Goal: Task Accomplishment & Management: Use online tool/utility

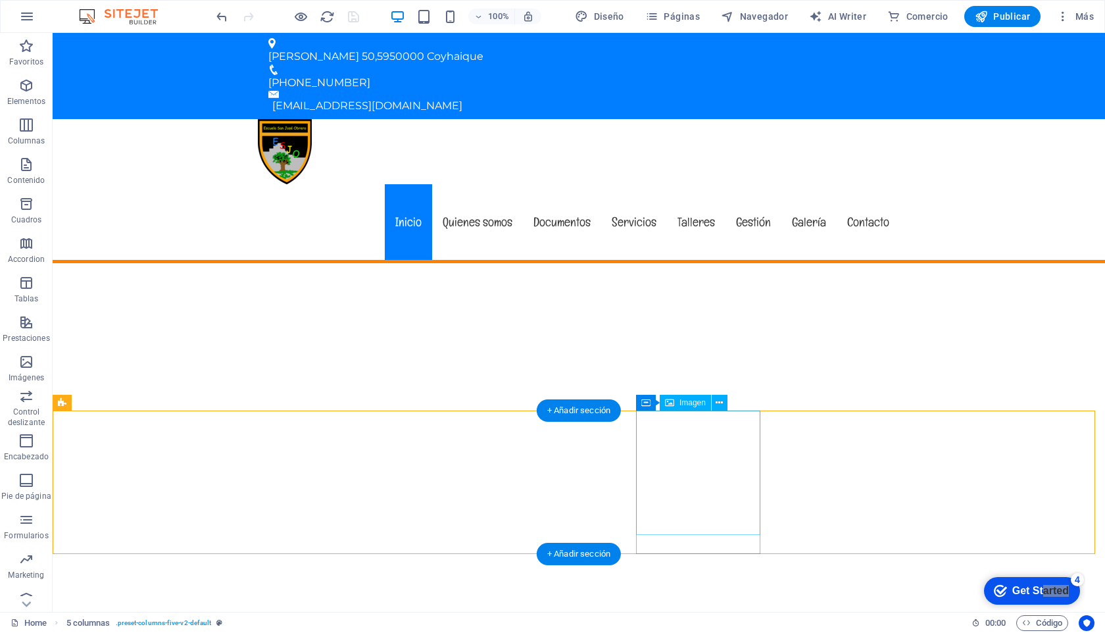
scroll to position [122, 0]
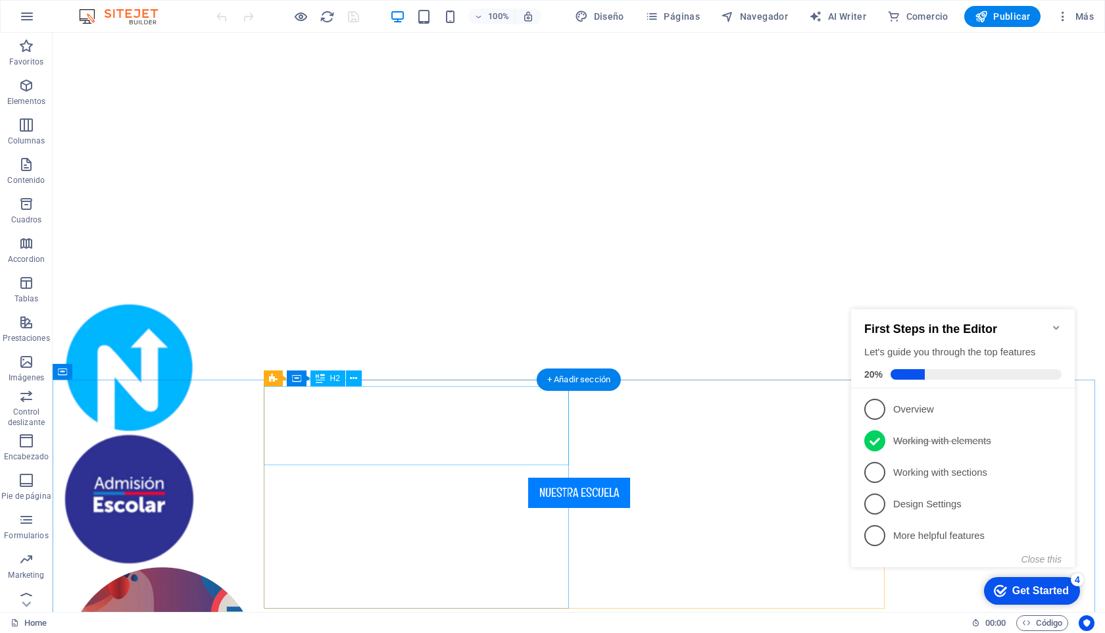
scroll to position [303, 0]
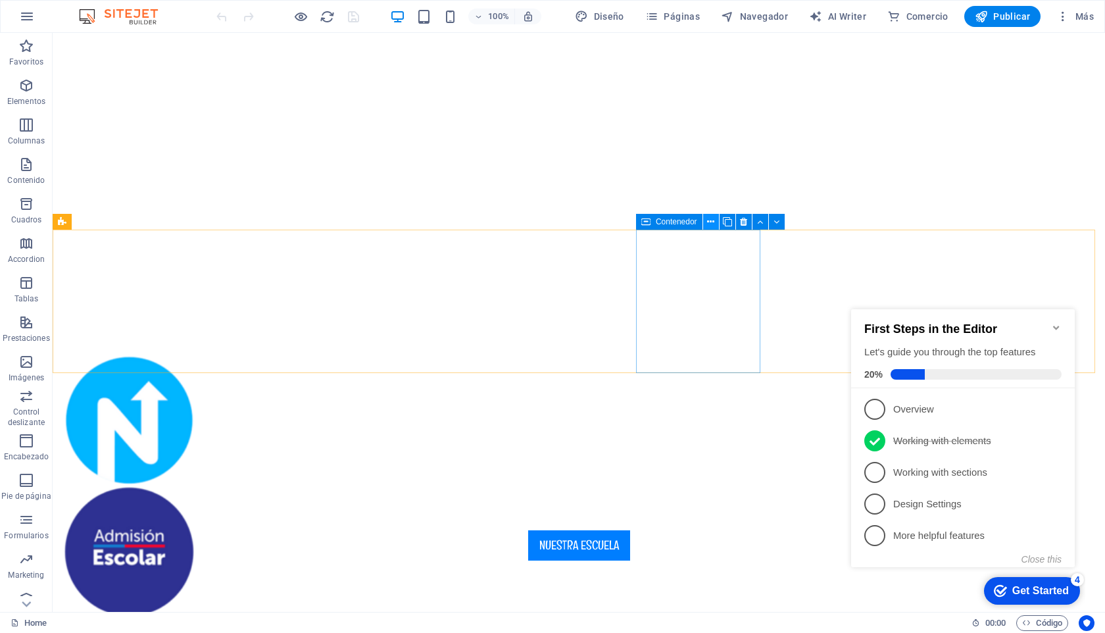
click at [710, 220] on icon at bounding box center [710, 222] width 7 height 14
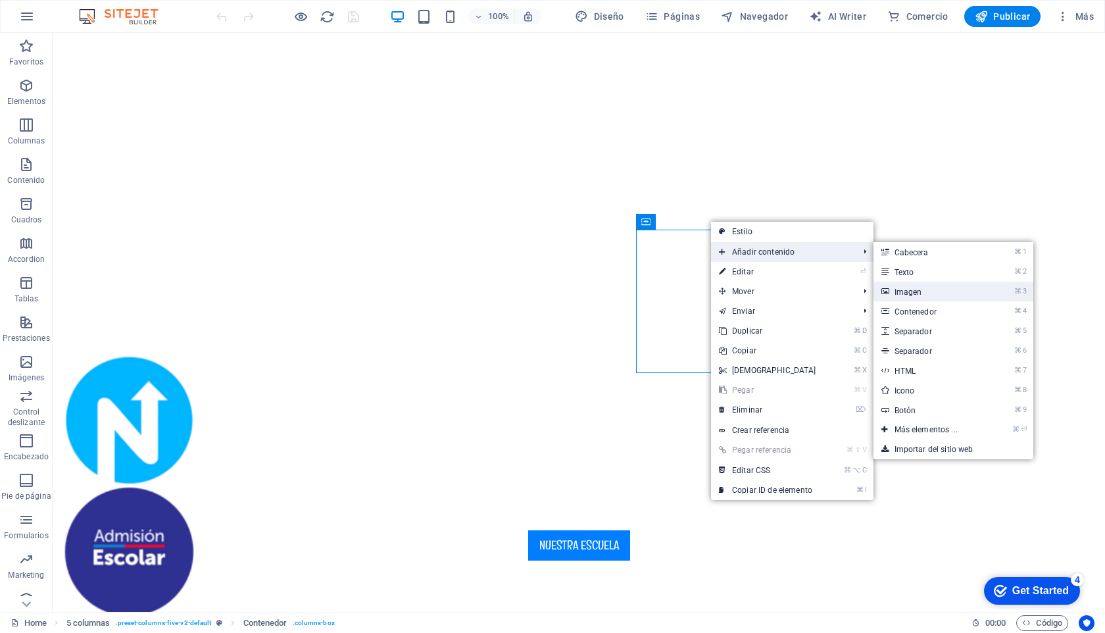
click at [923, 293] on link "⌘ 3 Imagen" at bounding box center [928, 291] width 110 height 20
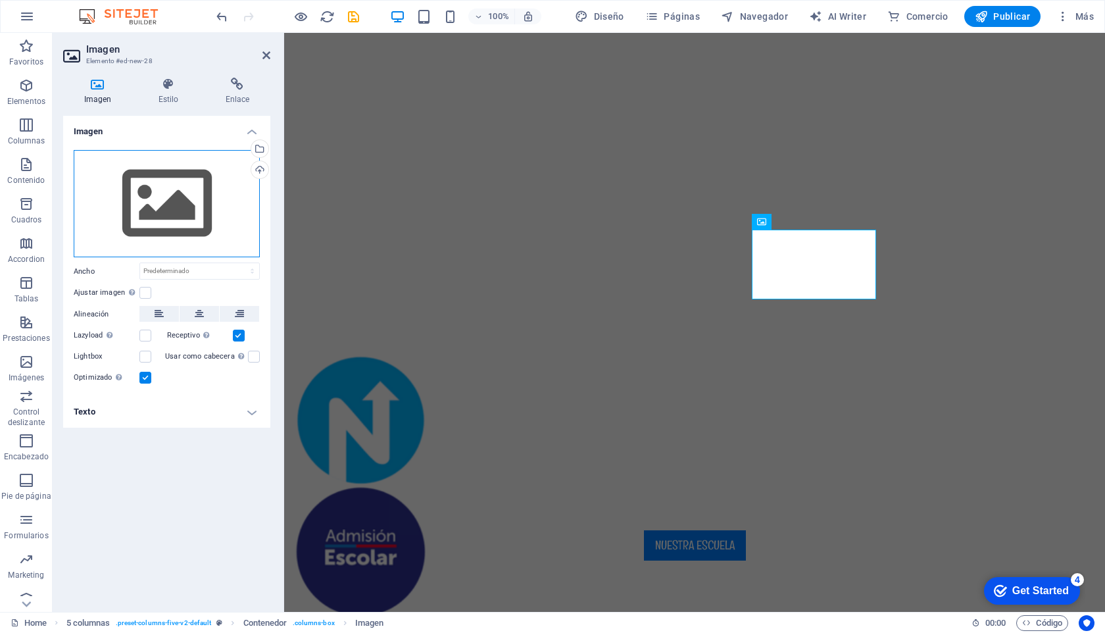
click at [201, 190] on div "Arrastra archivos aquí, haz clic para escoger archivos o selecciona archivos de…" at bounding box center [167, 204] width 186 height 108
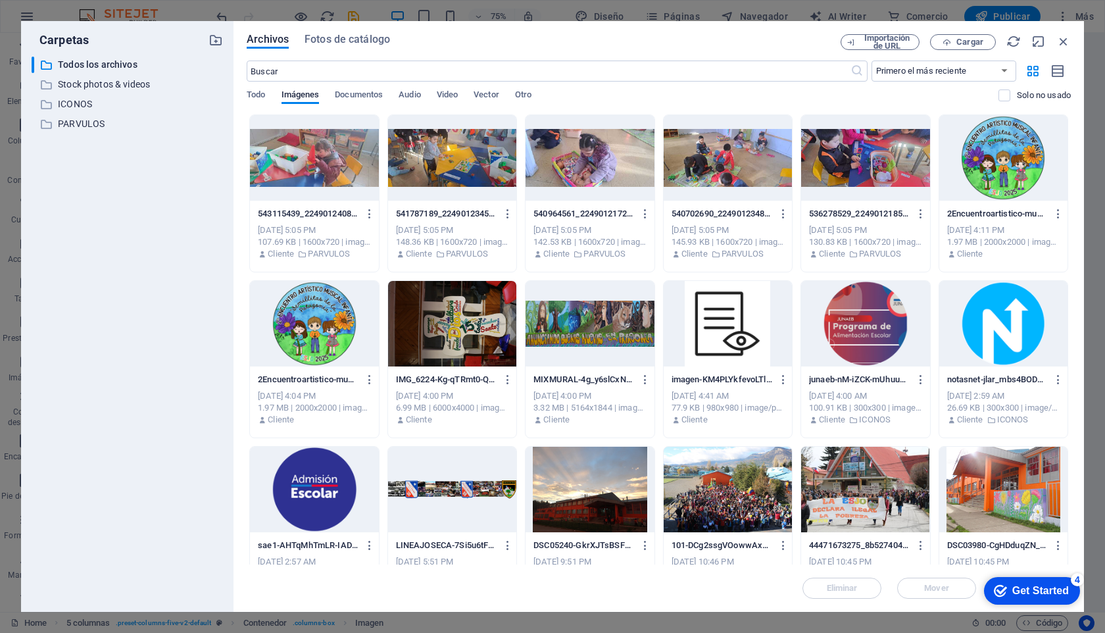
click at [328, 321] on div at bounding box center [314, 323] width 128 height 85
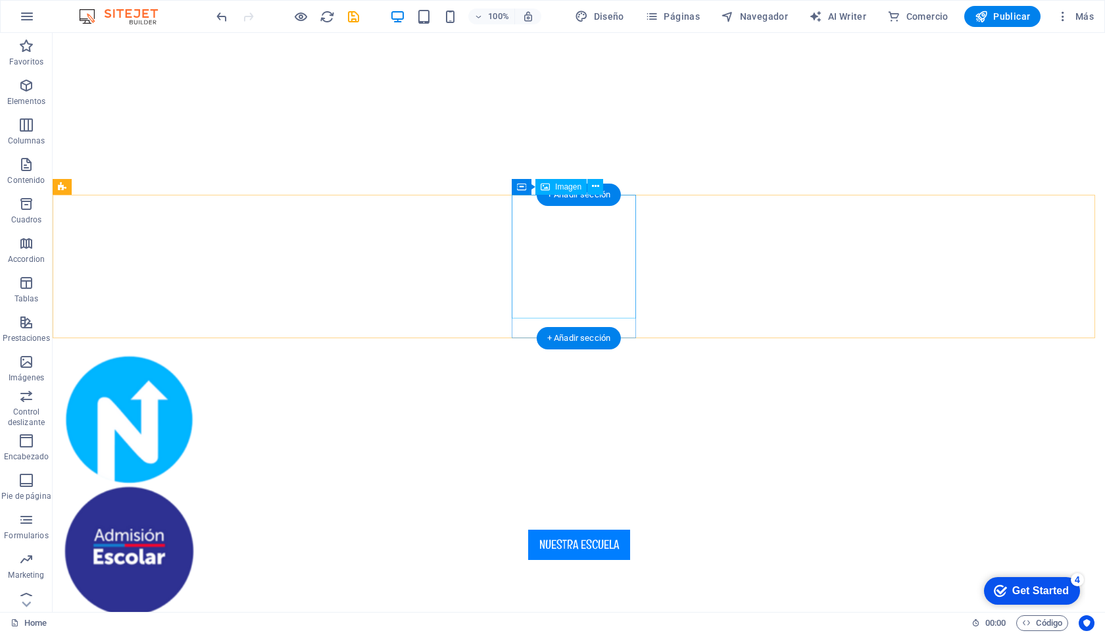
scroll to position [338, 0]
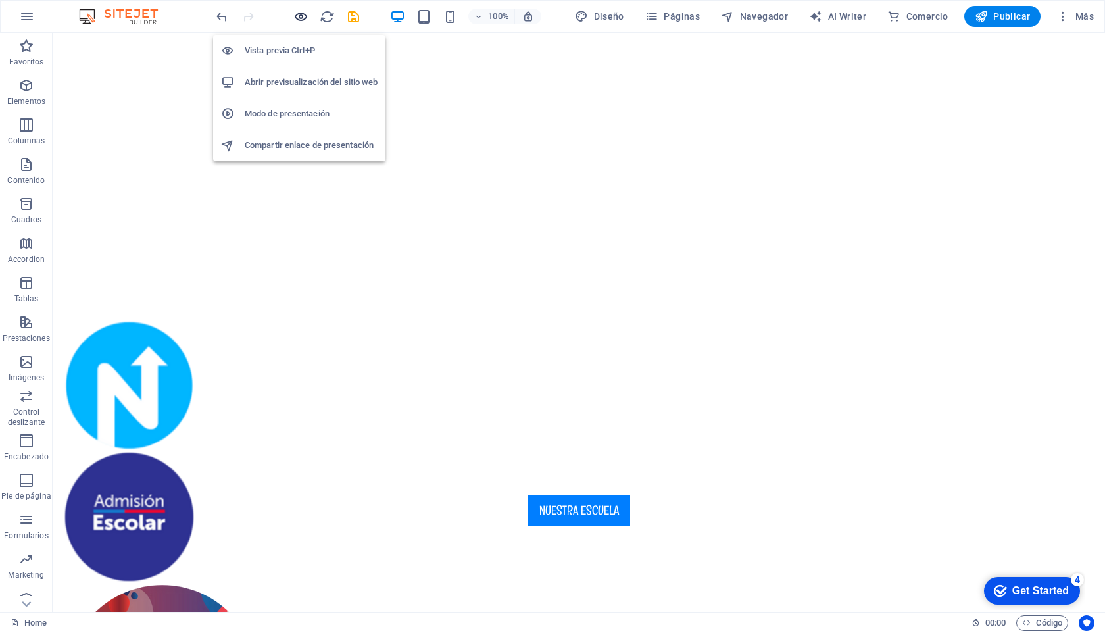
click at [295, 14] on icon "button" at bounding box center [300, 16] width 15 height 15
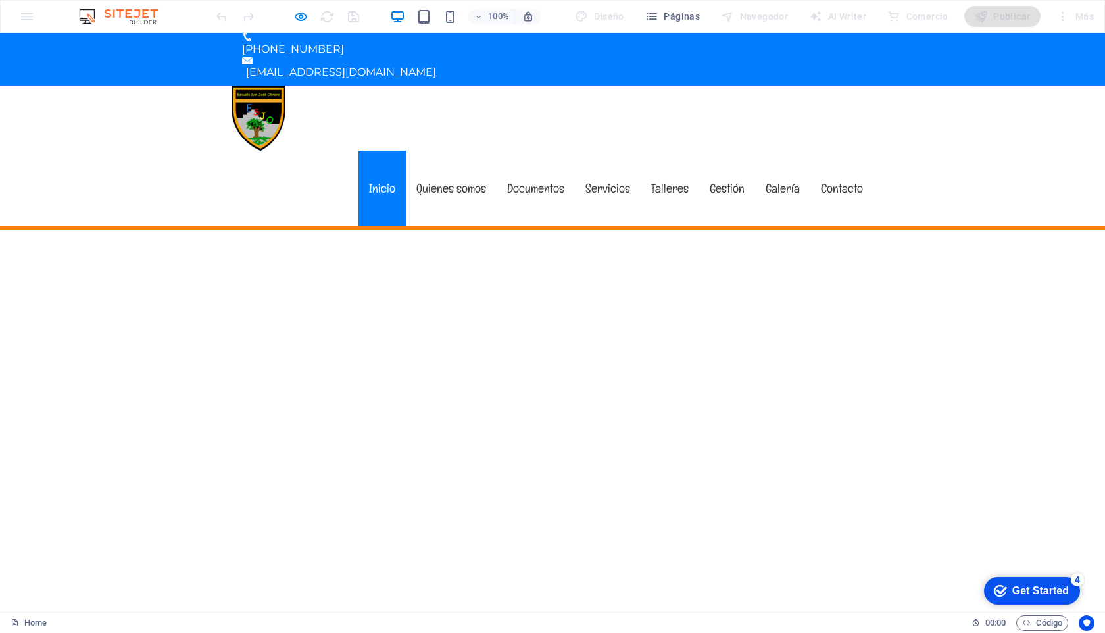
scroll to position [34, 0]
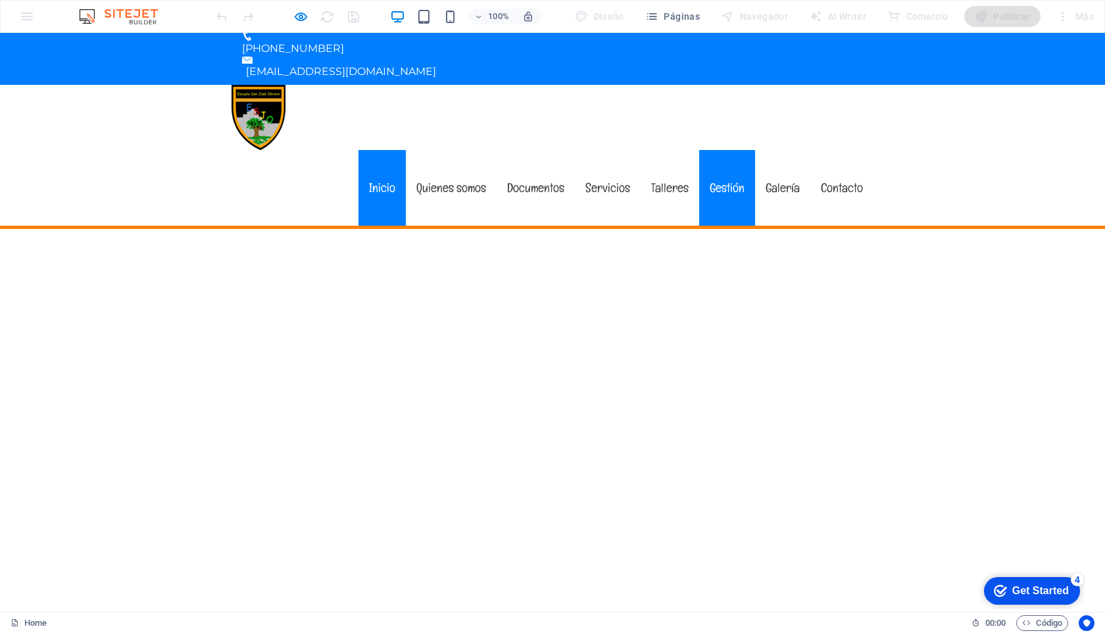
click at [723, 150] on link "Gestión" at bounding box center [727, 188] width 56 height 76
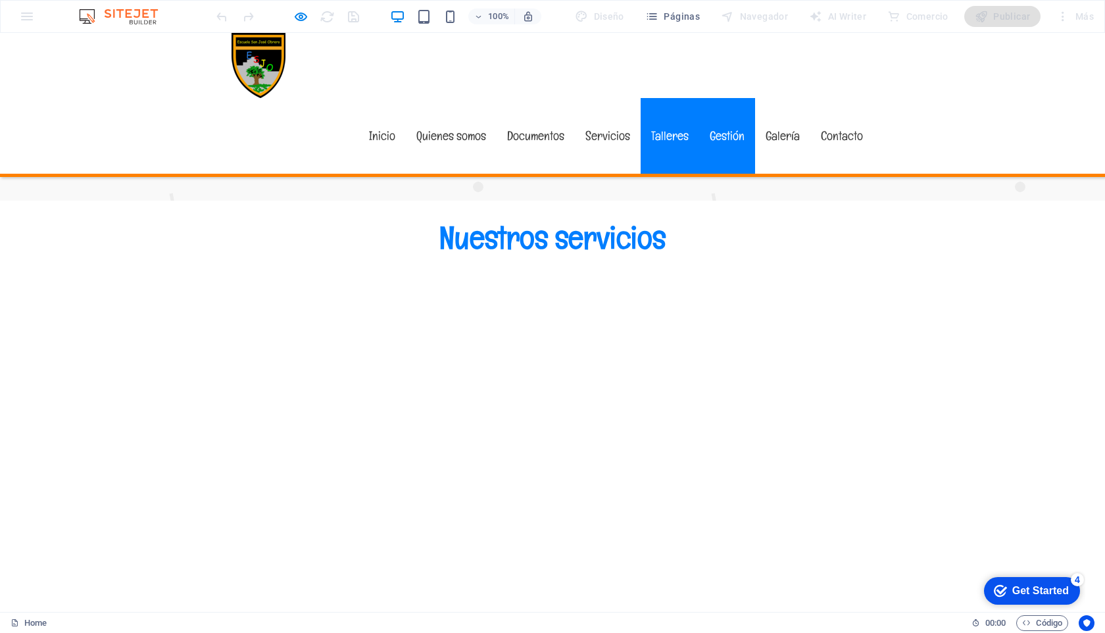
scroll to position [4553, 0]
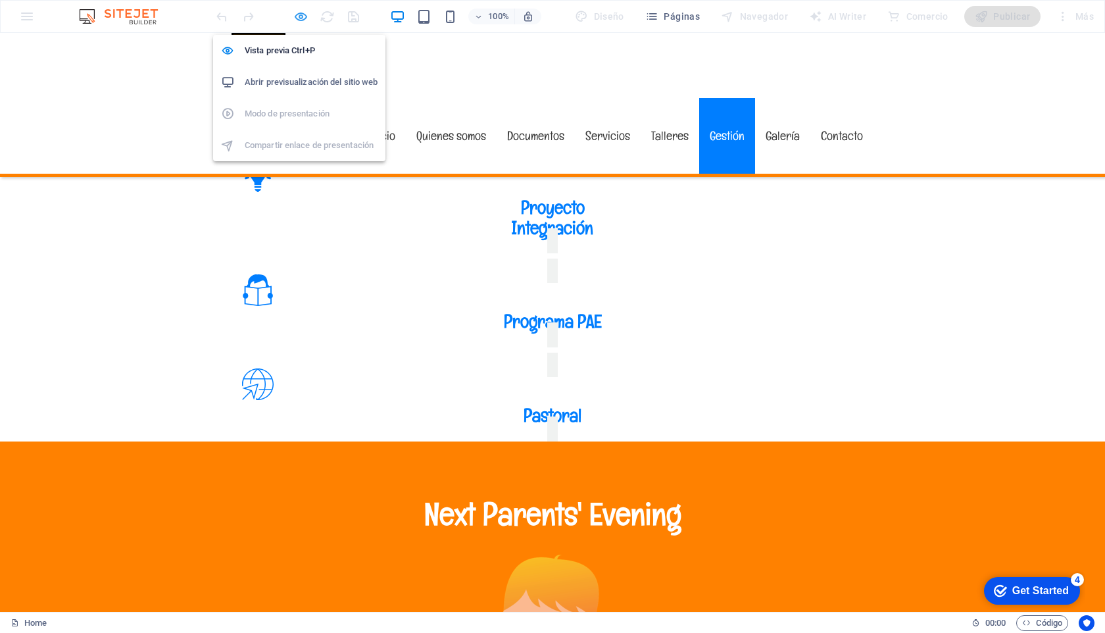
click at [304, 14] on icon "button" at bounding box center [300, 16] width 15 height 15
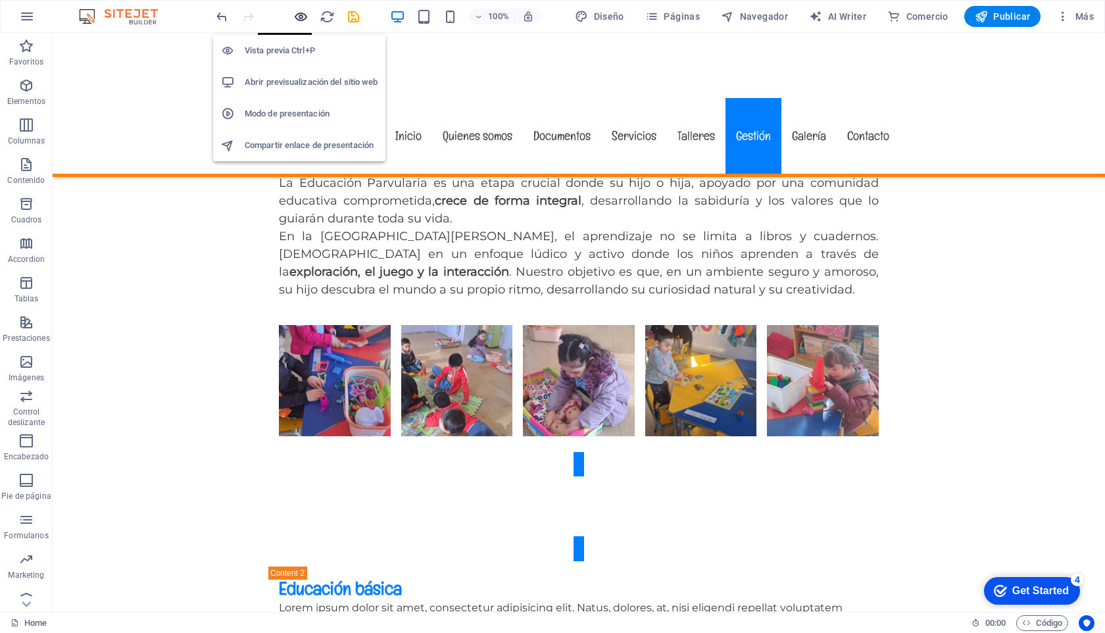
scroll to position [6485, 0]
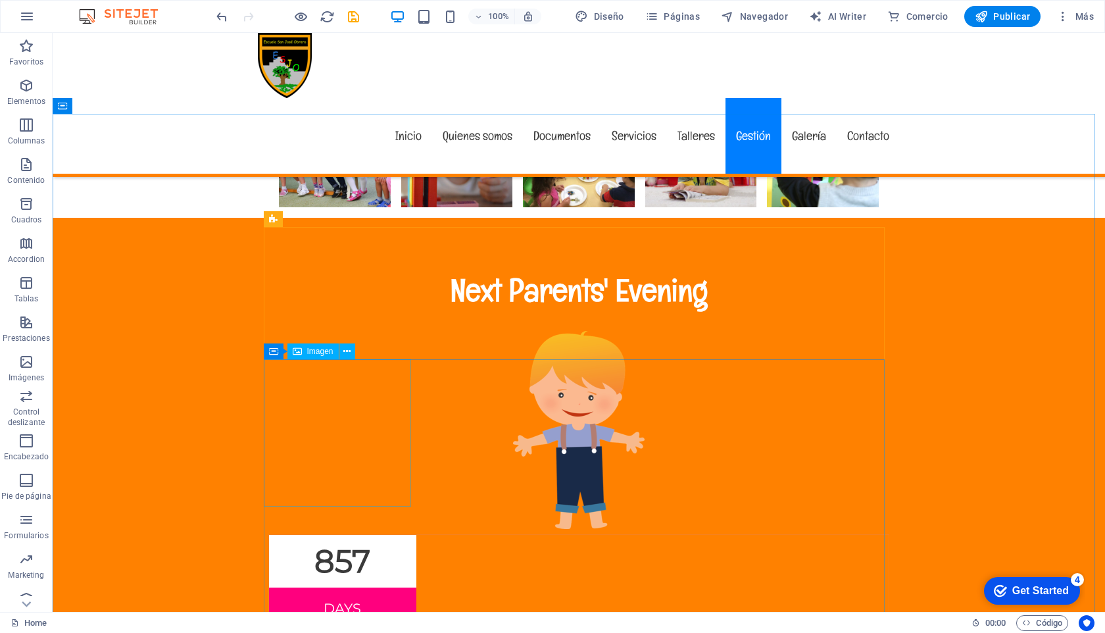
click at [322, 354] on span "Imagen" at bounding box center [320, 351] width 26 height 8
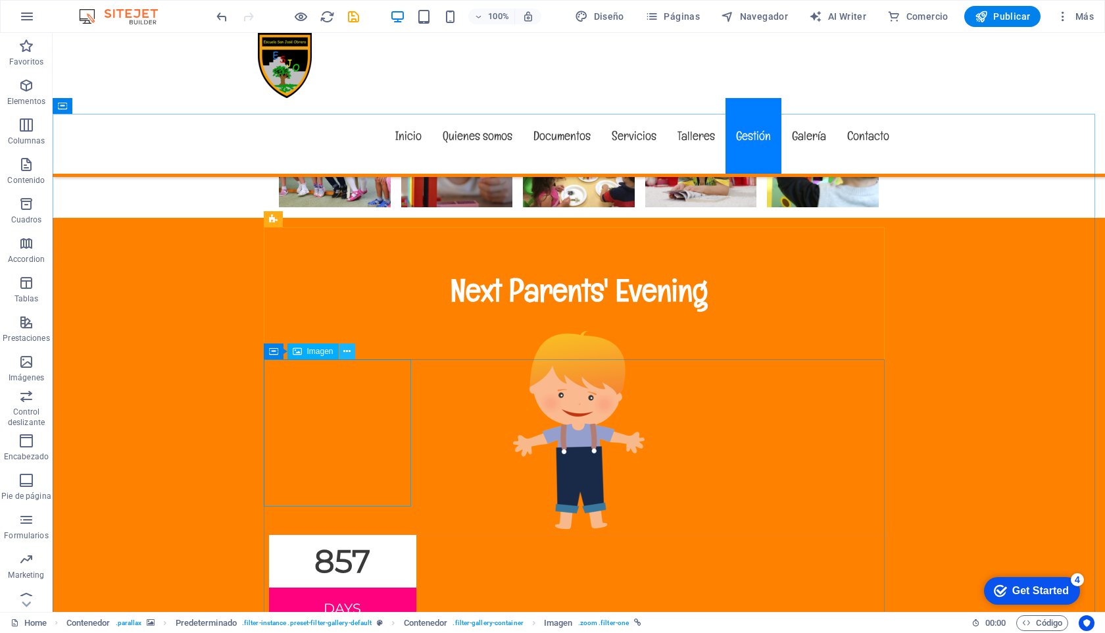
click at [352, 348] on button at bounding box center [347, 351] width 16 height 16
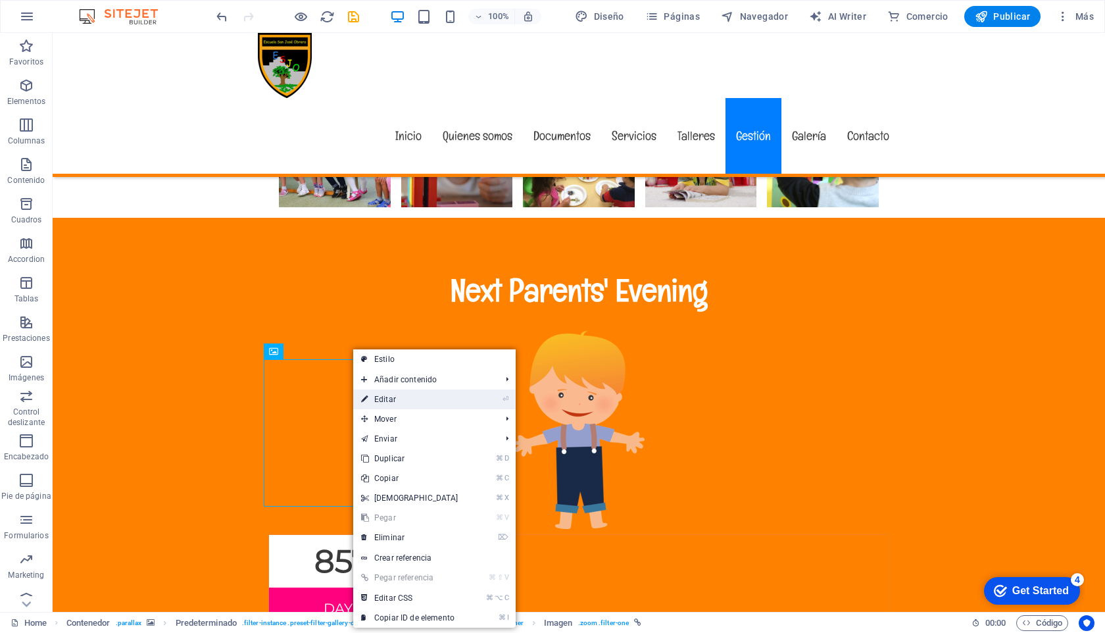
click at [397, 395] on link "⏎ Editar" at bounding box center [409, 399] width 113 height 20
select select "%"
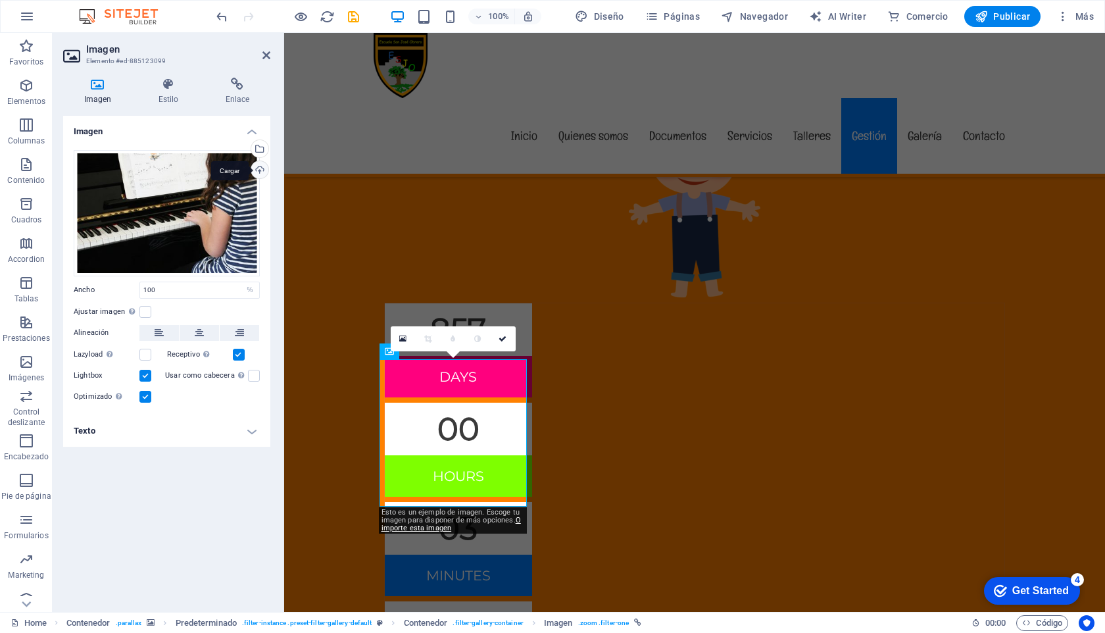
click at [260, 171] on div "Cargar" at bounding box center [259, 171] width 20 height 20
click at [197, 167] on div "Arrastra archivos aquí, haz clic para escoger archivos o selecciona archivos de…" at bounding box center [167, 213] width 186 height 126
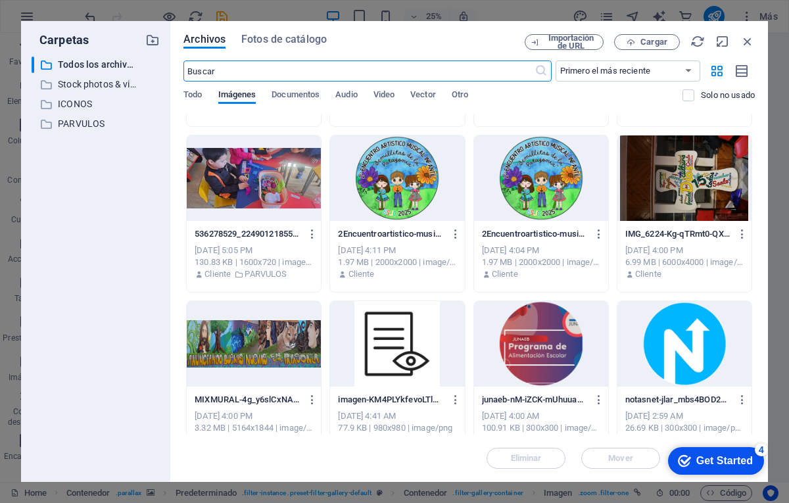
scroll to position [6749, 0]
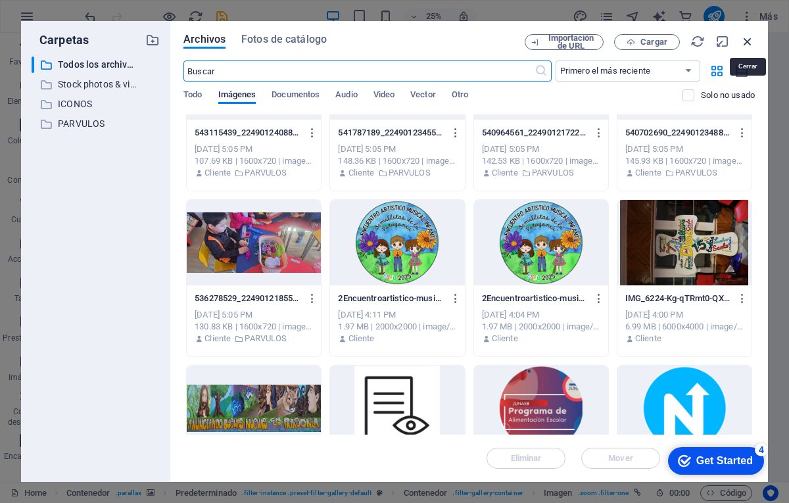
click at [743, 40] on icon "button" at bounding box center [747, 41] width 14 height 14
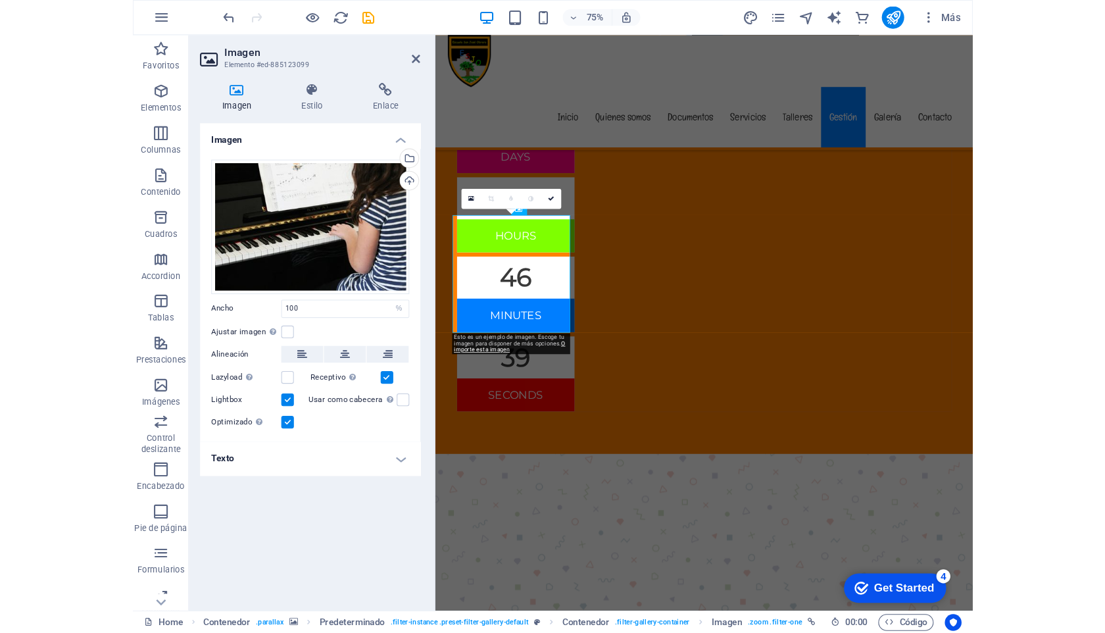
scroll to position [6548, 0]
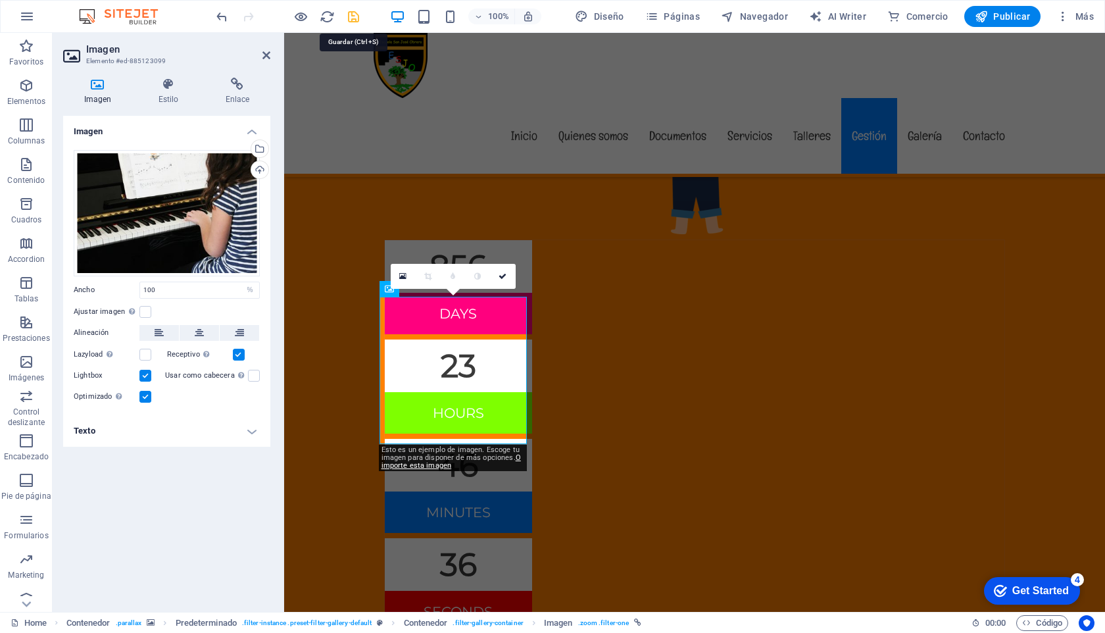
click at [350, 18] on icon "save" at bounding box center [353, 16] width 15 height 15
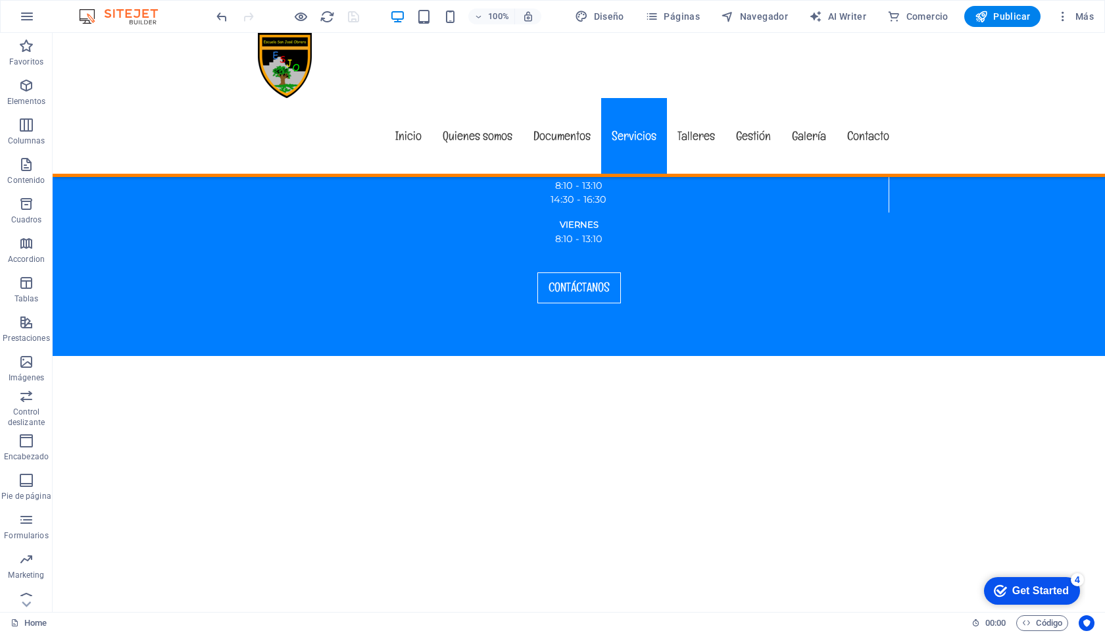
scroll to position [3551, 0]
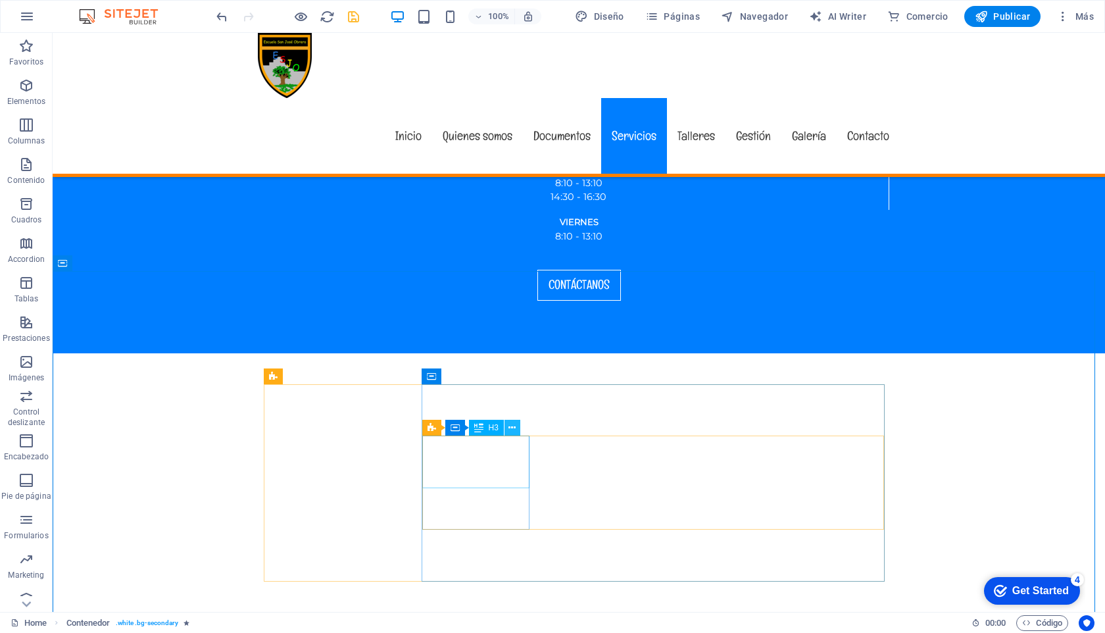
click at [514, 427] on icon at bounding box center [511, 428] width 7 height 14
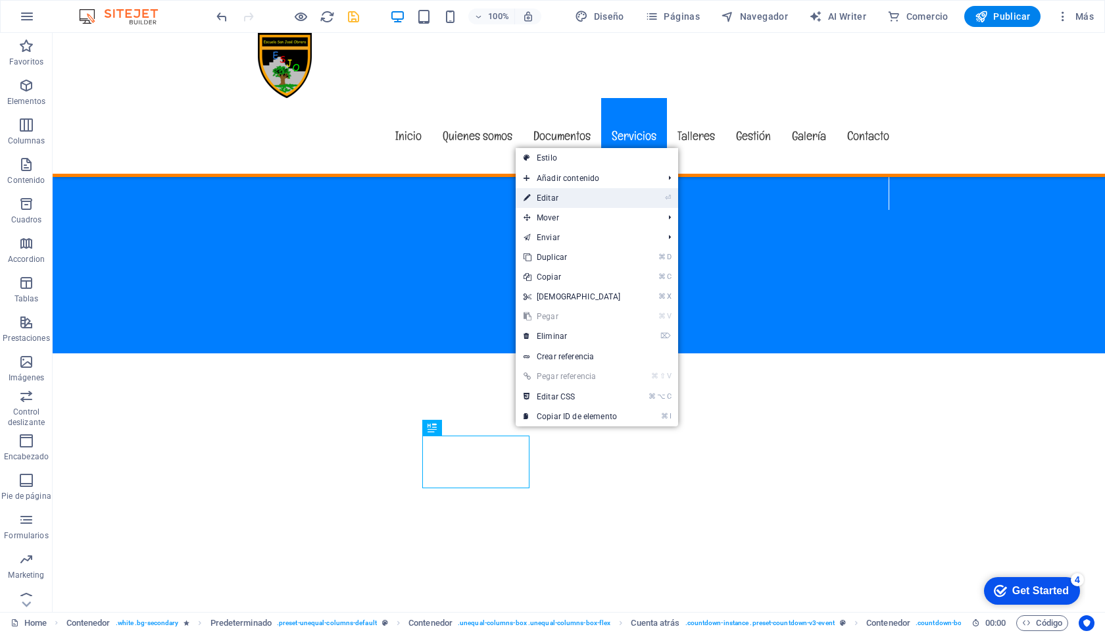
click at [550, 196] on link "⏎ Editar" at bounding box center [572, 198] width 113 height 20
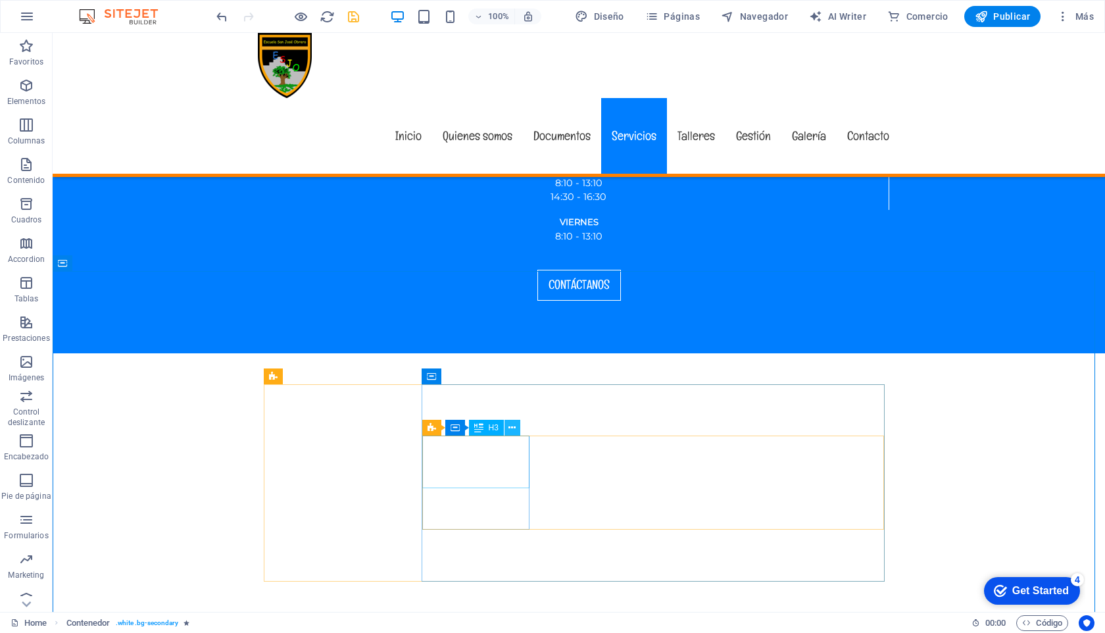
click at [512, 426] on icon at bounding box center [511, 428] width 7 height 14
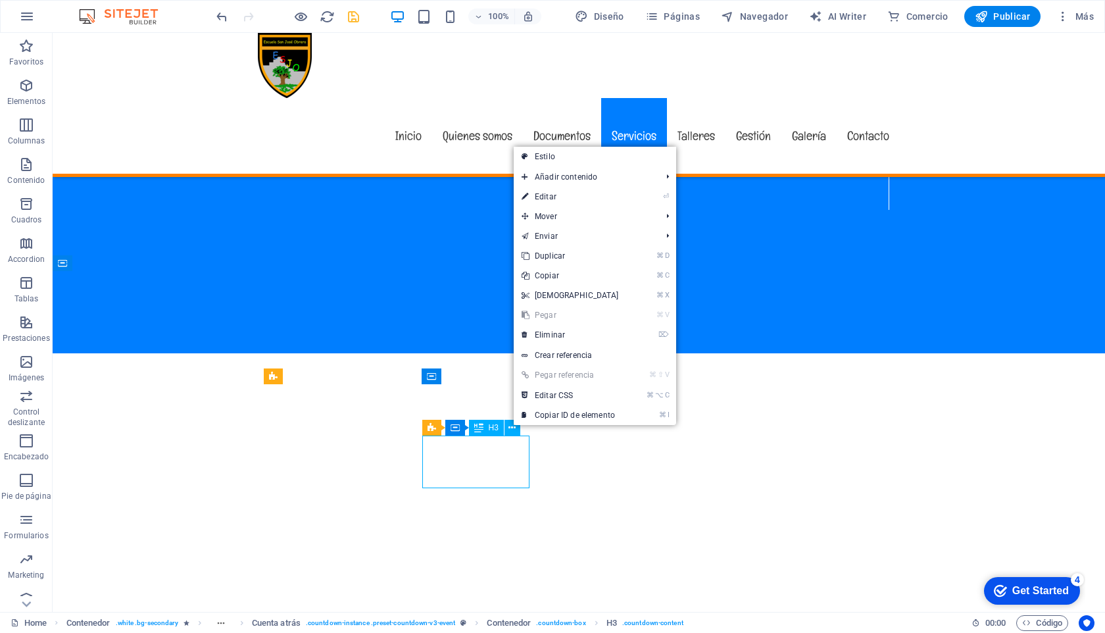
click at [495, 428] on span "H3" at bounding box center [494, 428] width 10 height 8
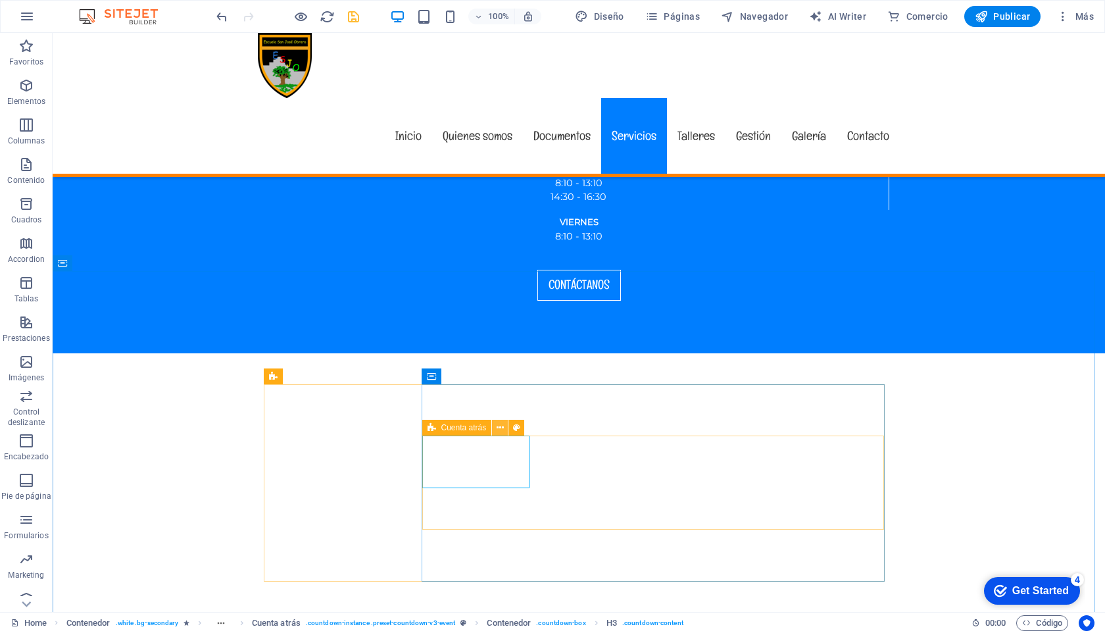
click at [498, 425] on icon at bounding box center [500, 428] width 7 height 14
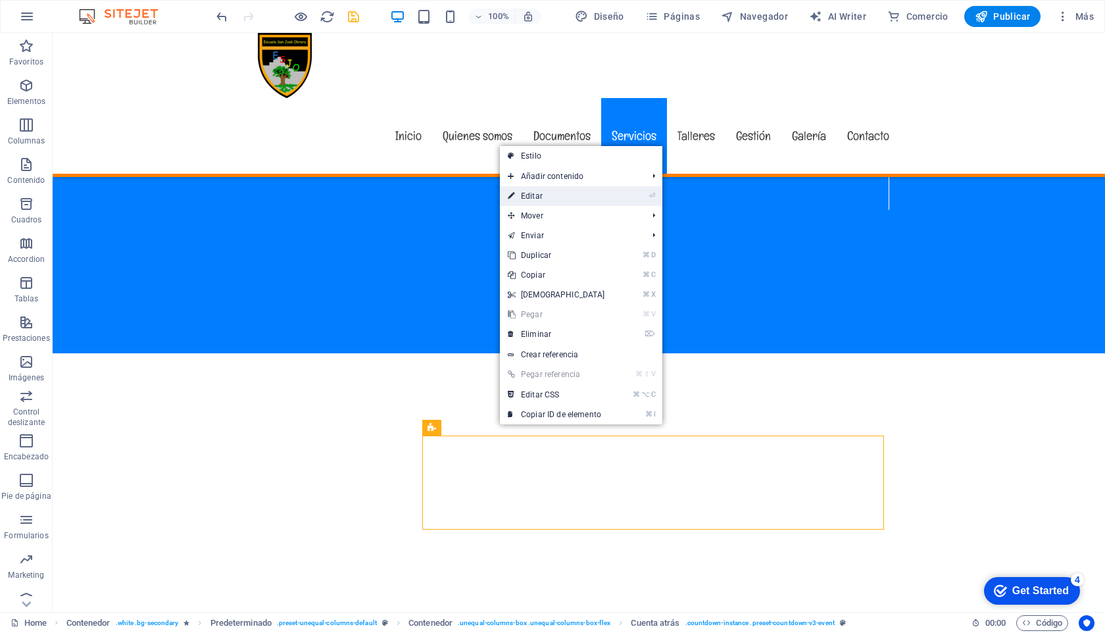
click at [554, 201] on link "⏎ Editar" at bounding box center [556, 196] width 113 height 20
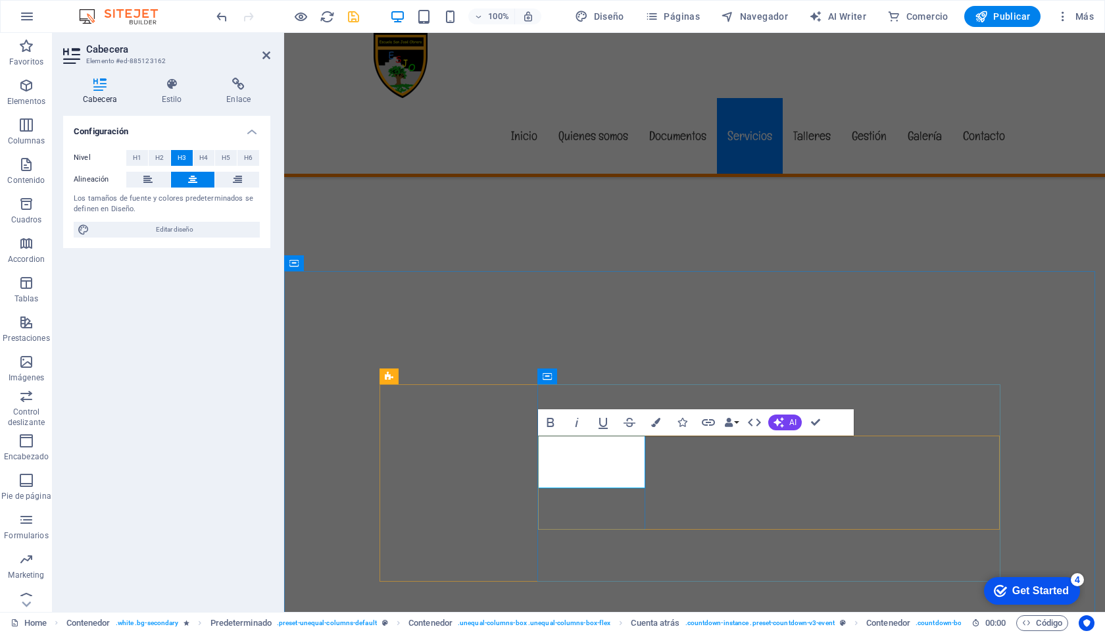
drag, startPoint x: 629, startPoint y: 462, endPoint x: 617, endPoint y: 463, distance: 11.9
drag, startPoint x: 624, startPoint y: 464, endPoint x: 562, endPoint y: 464, distance: 62.5
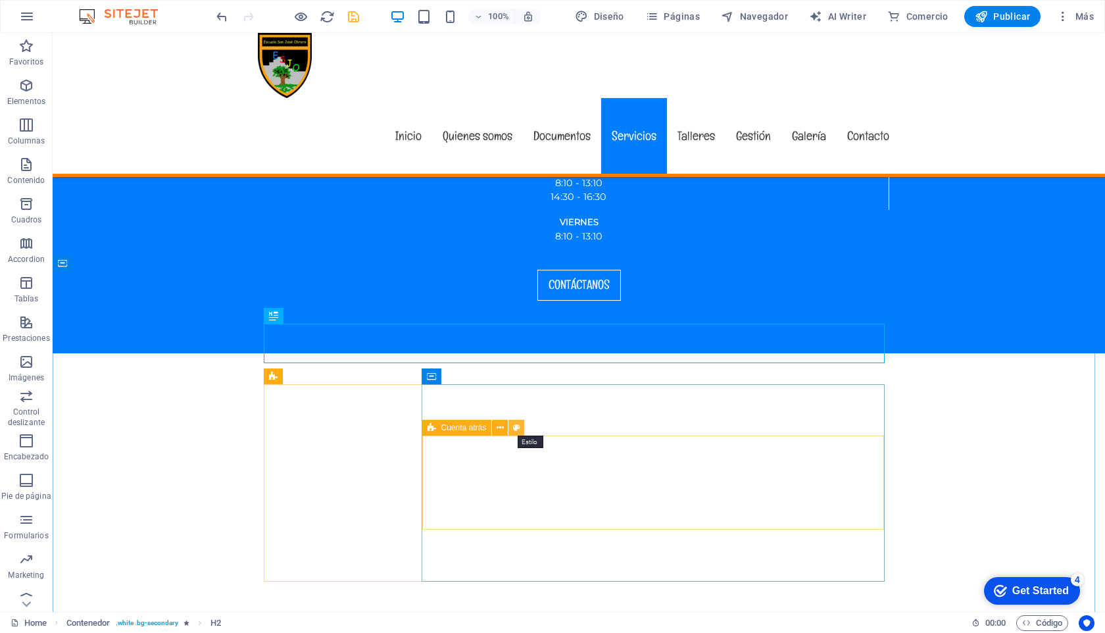
click at [516, 425] on icon at bounding box center [516, 428] width 7 height 14
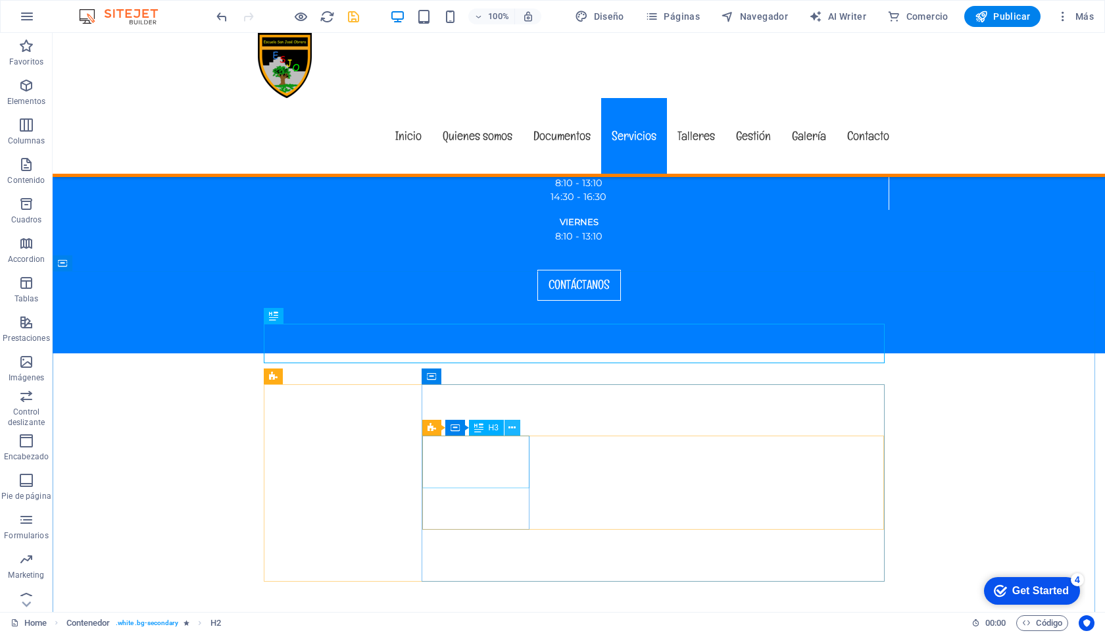
click at [508, 426] on icon at bounding box center [511, 428] width 7 height 14
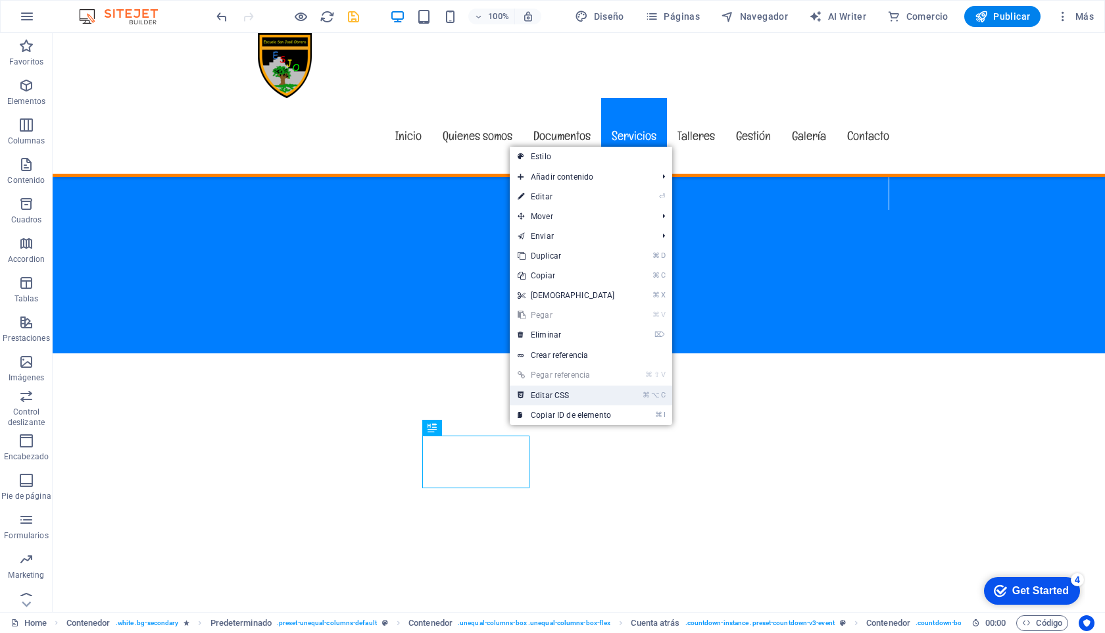
click at [584, 387] on link "⌘ ⌥ C Editar CSS" at bounding box center [566, 395] width 113 height 20
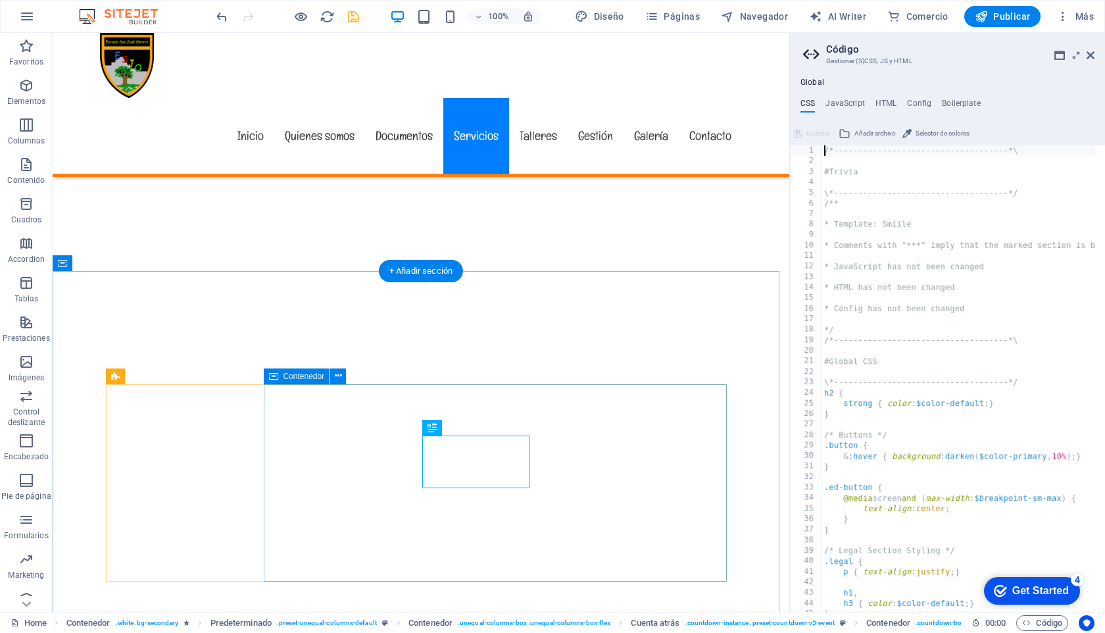
type textarea "h3 { color: $white; }"
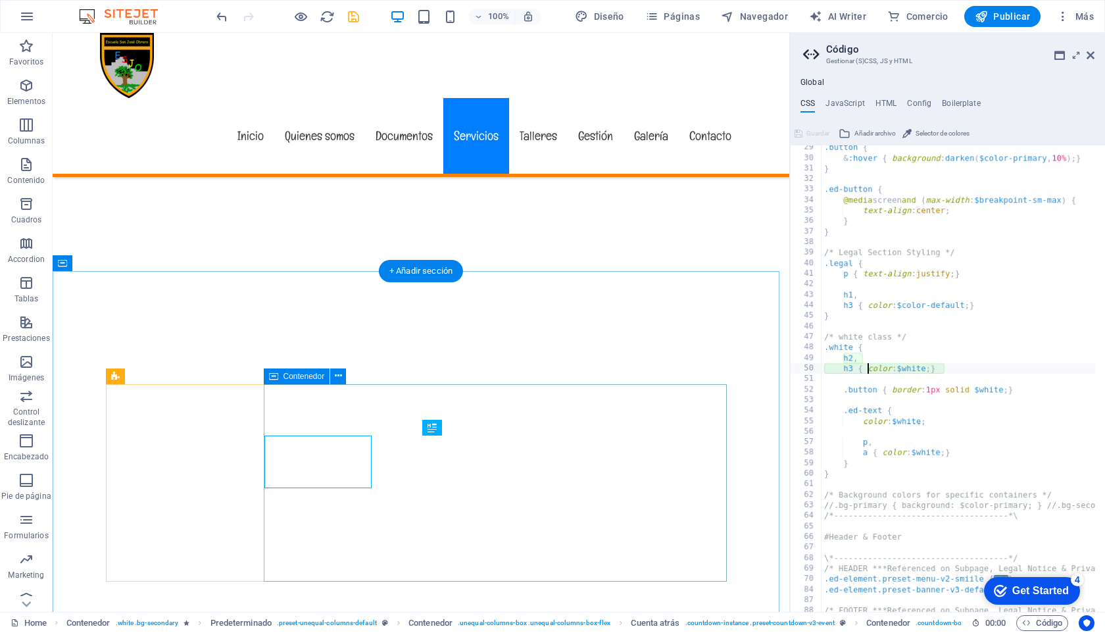
scroll to position [298, 0]
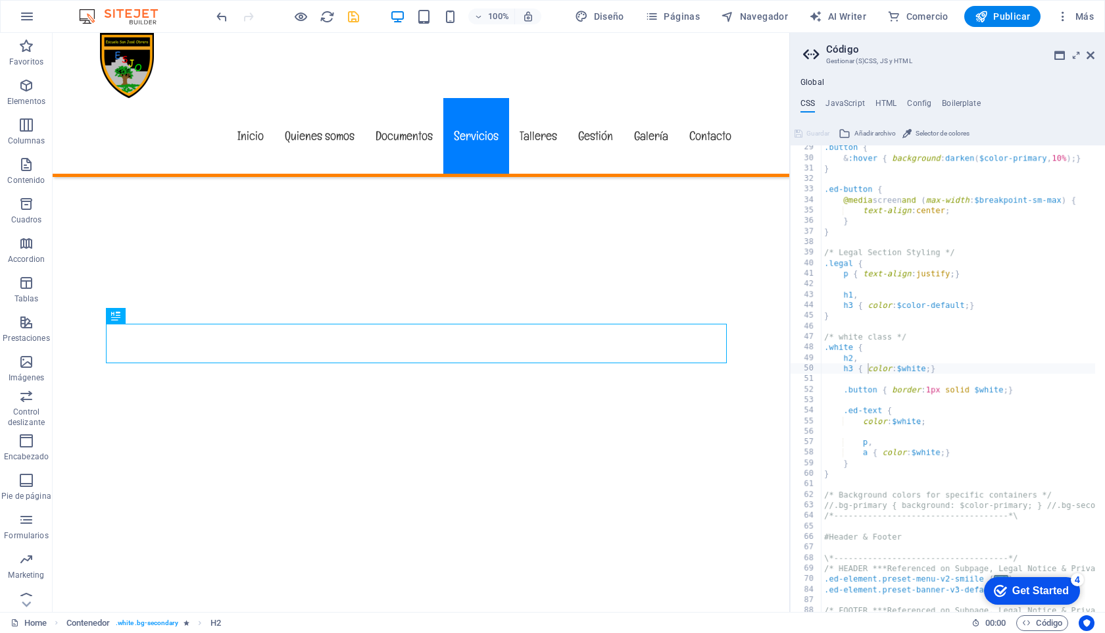
click at [1096, 51] on aside "Código Gestionar (S)CSS, JS y HTML Global CSS JavaScript HTML Config Boilerplat…" at bounding box center [947, 322] width 316 height 579
click at [1094, 54] on icon at bounding box center [1090, 55] width 8 height 11
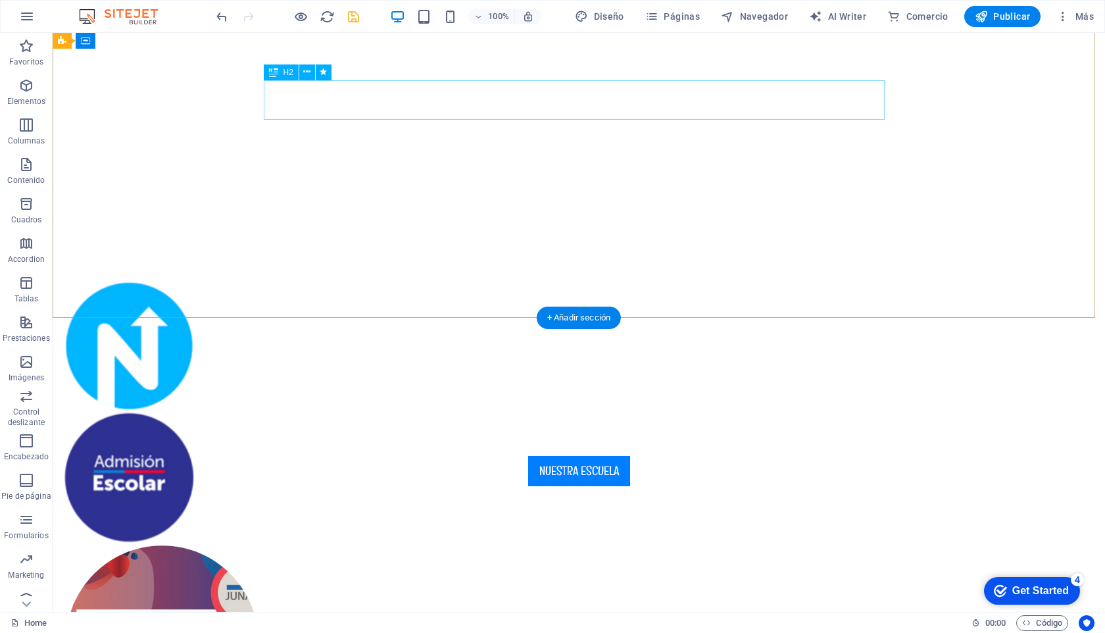
scroll to position [452, 0]
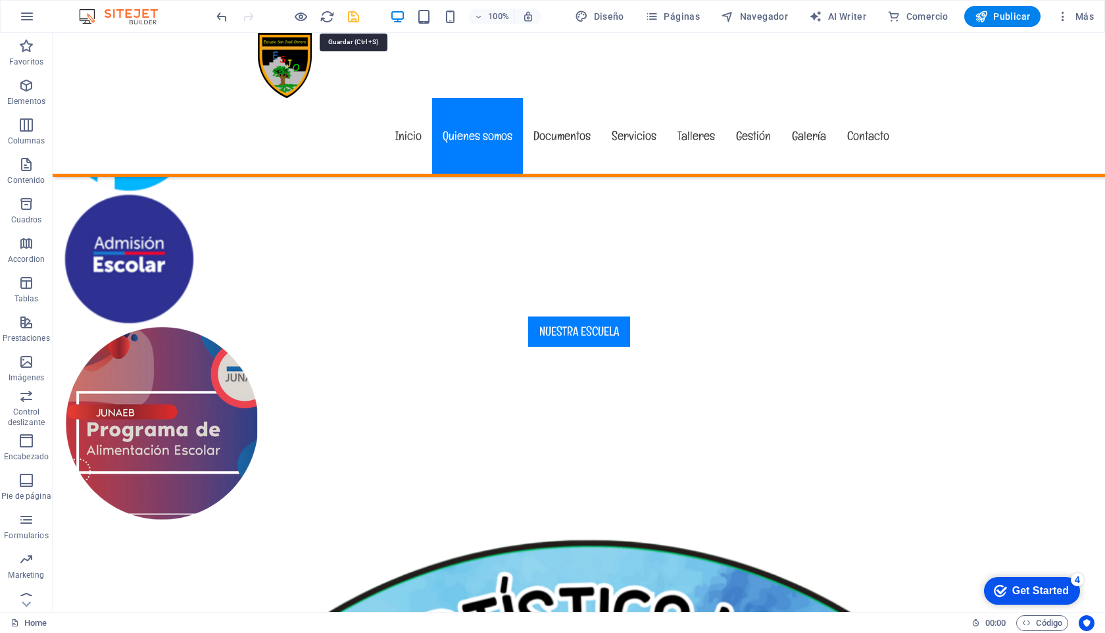
click at [350, 17] on icon "save" at bounding box center [353, 16] width 15 height 15
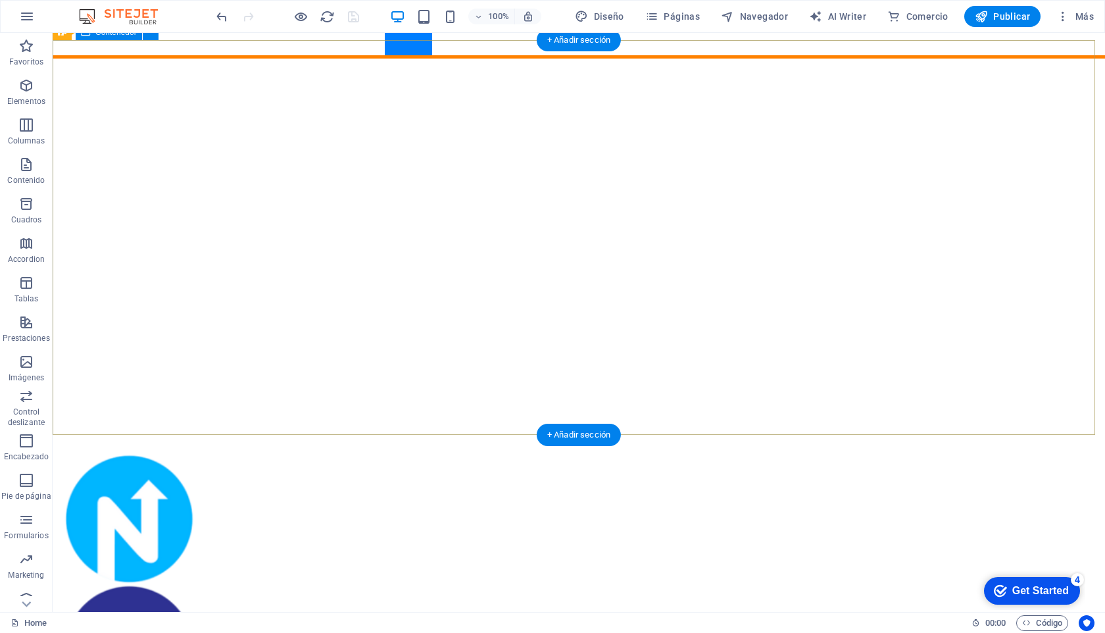
scroll to position [91, 0]
